Goal: Navigation & Orientation: Find specific page/section

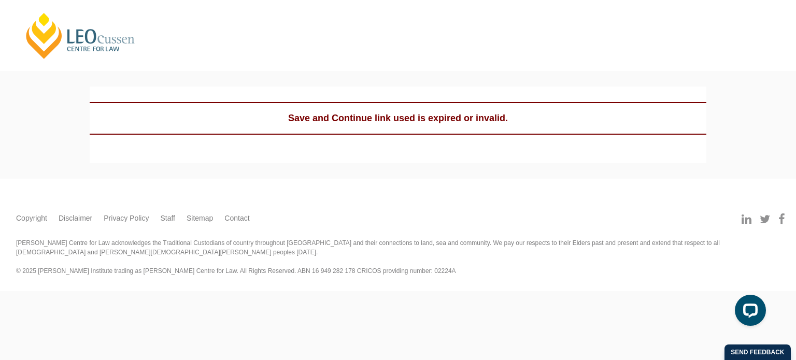
click at [334, 117] on div "Save and Continue link used is expired or invalid." at bounding box center [398, 118] width 617 height 33
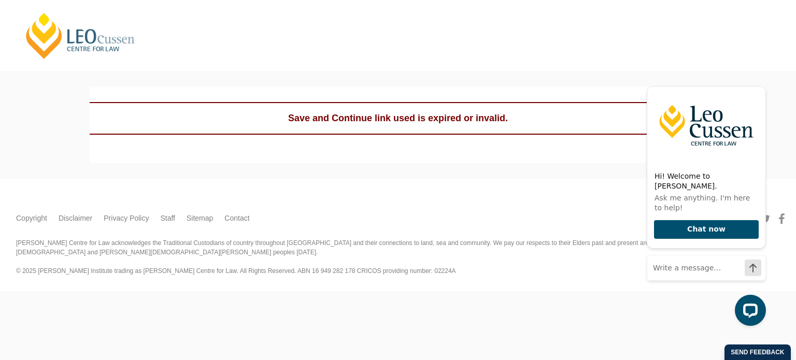
click at [447, 191] on footer "Leo Cussen Quick Links About Us Our Graduate Alumni Continuing Professional Dev…" at bounding box center [397, 235] width 811 height 112
click at [48, 35] on link "[PERSON_NAME] Centre for Law" at bounding box center [80, 35] width 115 height 49
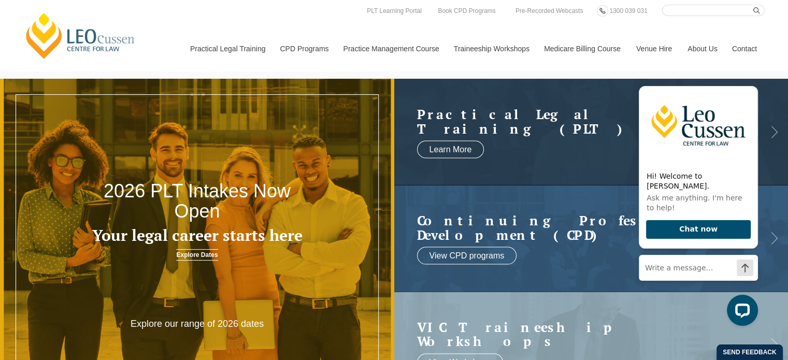
click at [44, 35] on link "[PERSON_NAME] Centre for Law" at bounding box center [80, 35] width 115 height 49
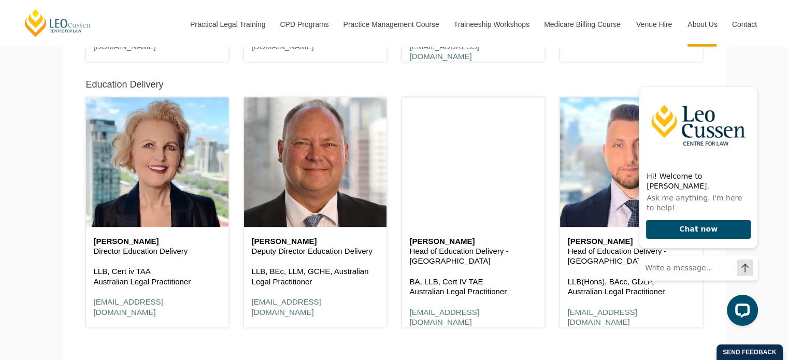
scroll to position [777, 0]
